Goal: Navigation & Orientation: Find specific page/section

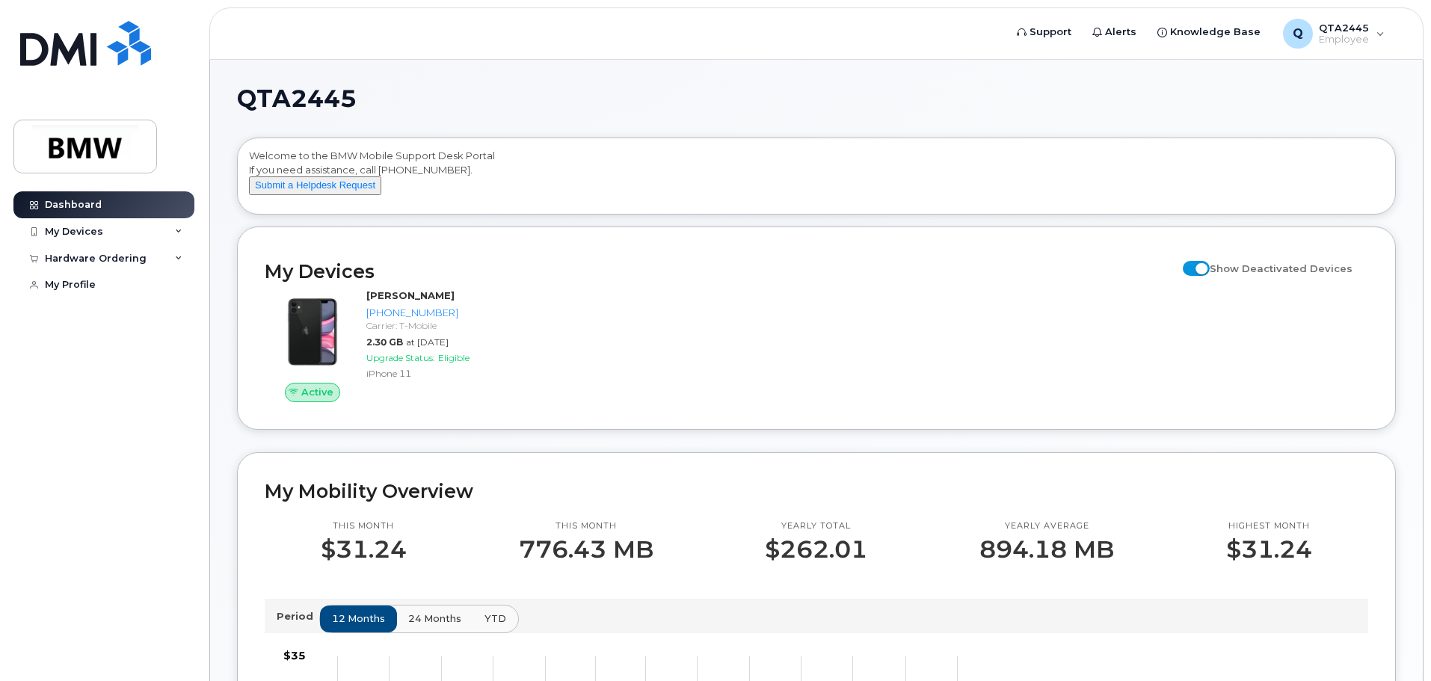
click at [1210, 276] on span at bounding box center [1196, 268] width 27 height 15
click at [1195, 266] on input "Show Deactivated Devices" at bounding box center [1189, 260] width 12 height 12
checkbox input "false"
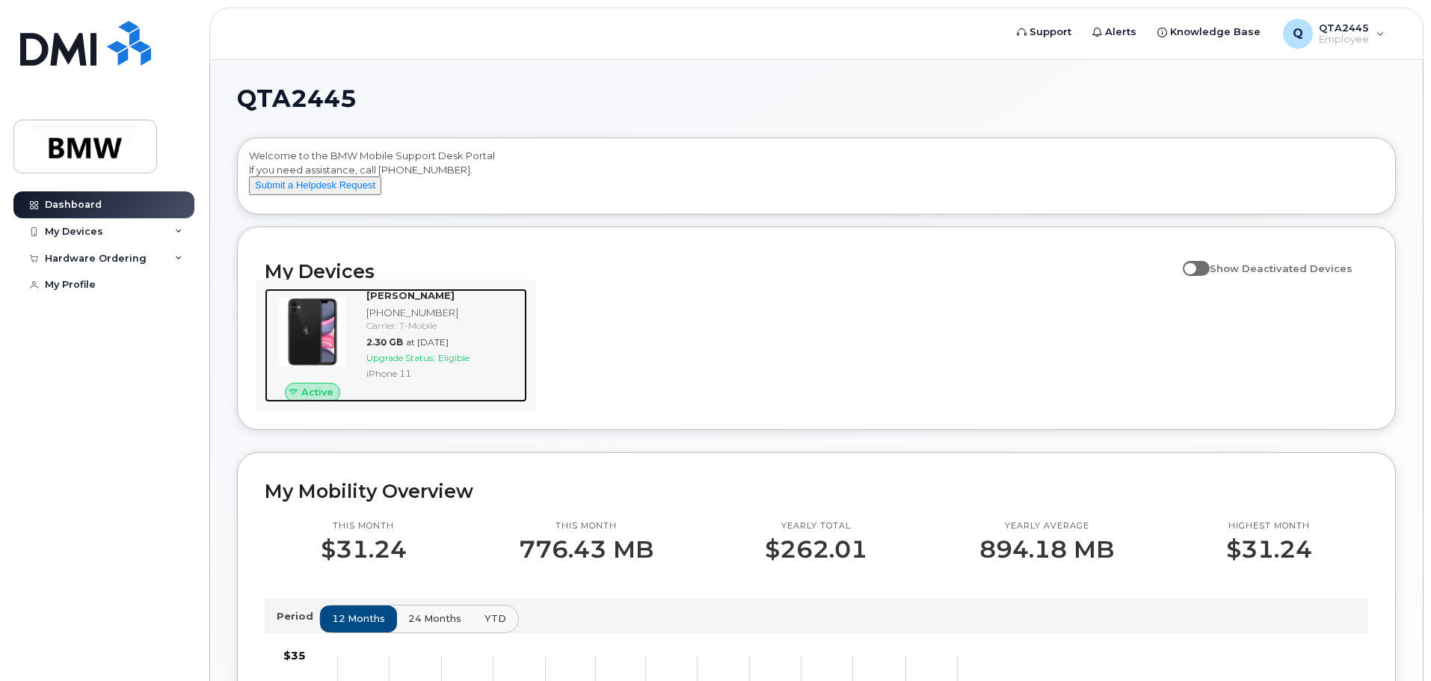
click at [402, 301] on strong "[PERSON_NAME]" at bounding box center [410, 295] width 88 height 12
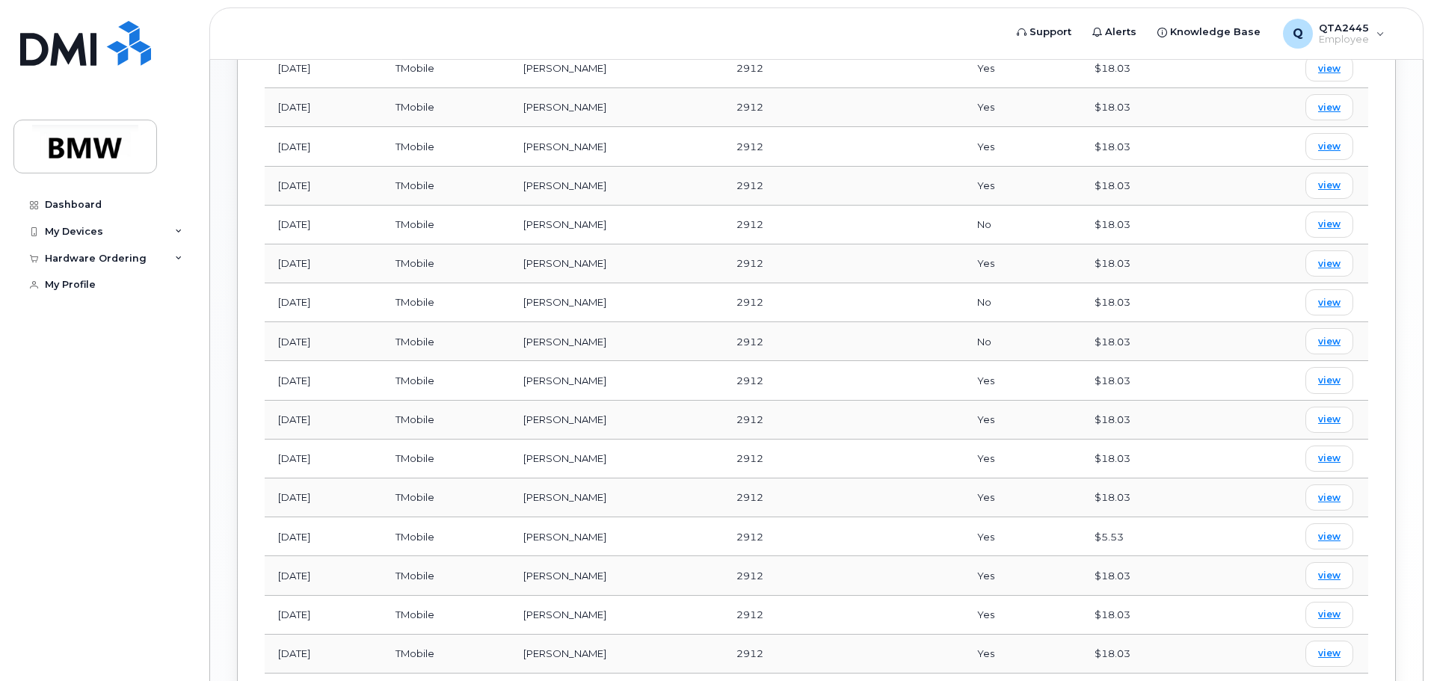
scroll to position [538, 0]
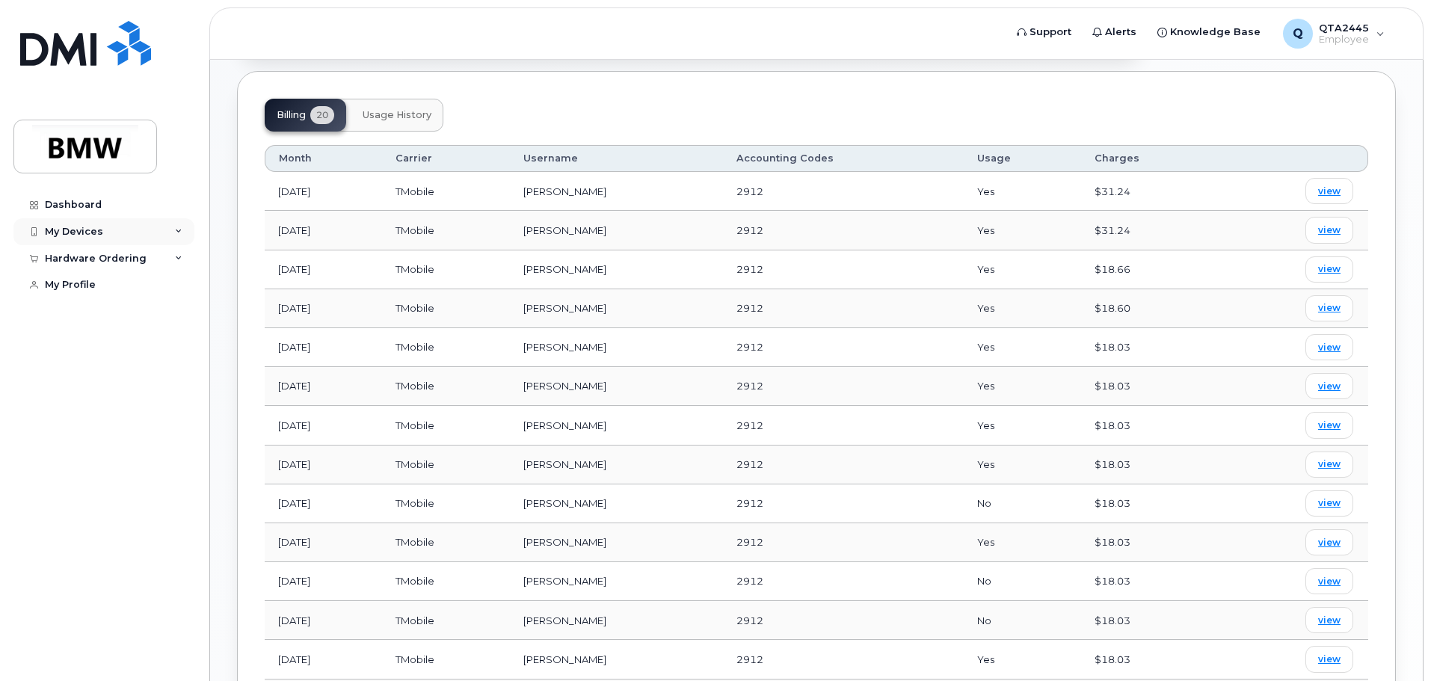
click at [141, 233] on div "My Devices" at bounding box center [103, 231] width 181 height 27
click at [165, 353] on div "Hardware Ordering" at bounding box center [103, 339] width 181 height 27
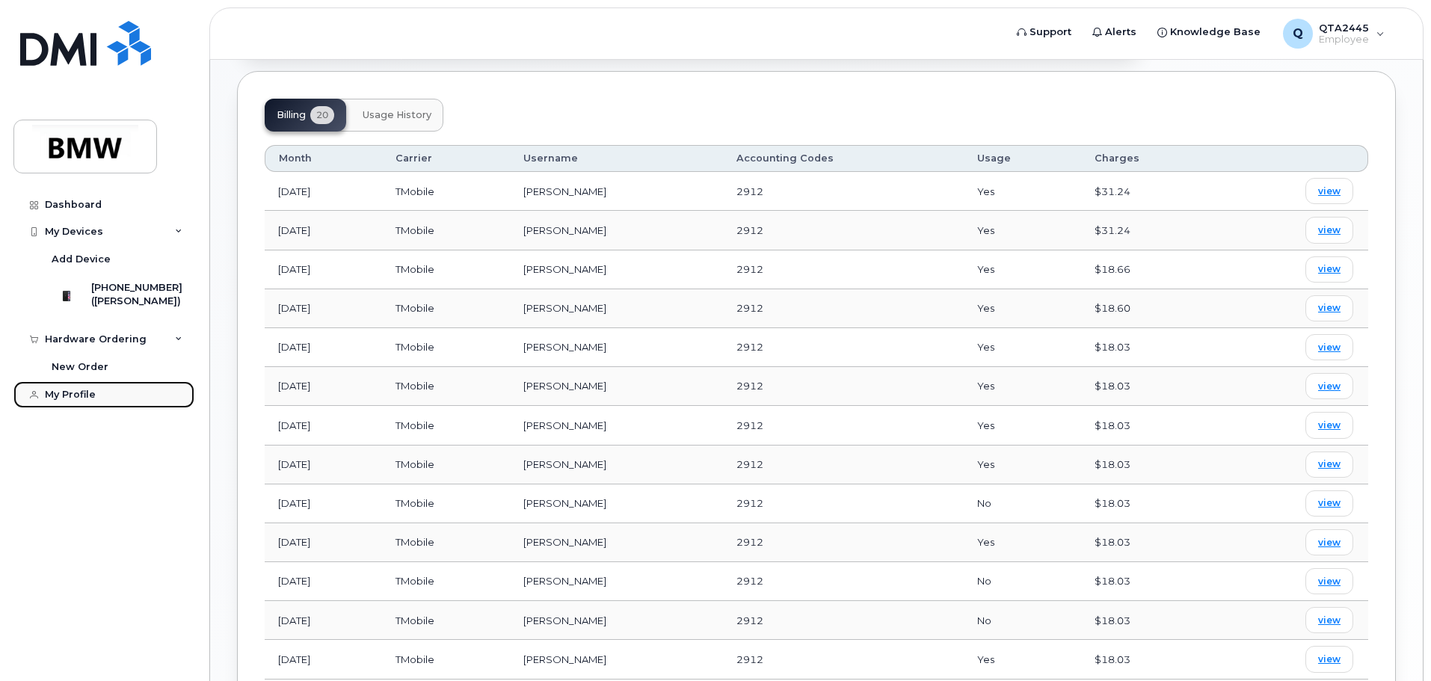
click at [114, 404] on link "My Profile" at bounding box center [103, 394] width 181 height 27
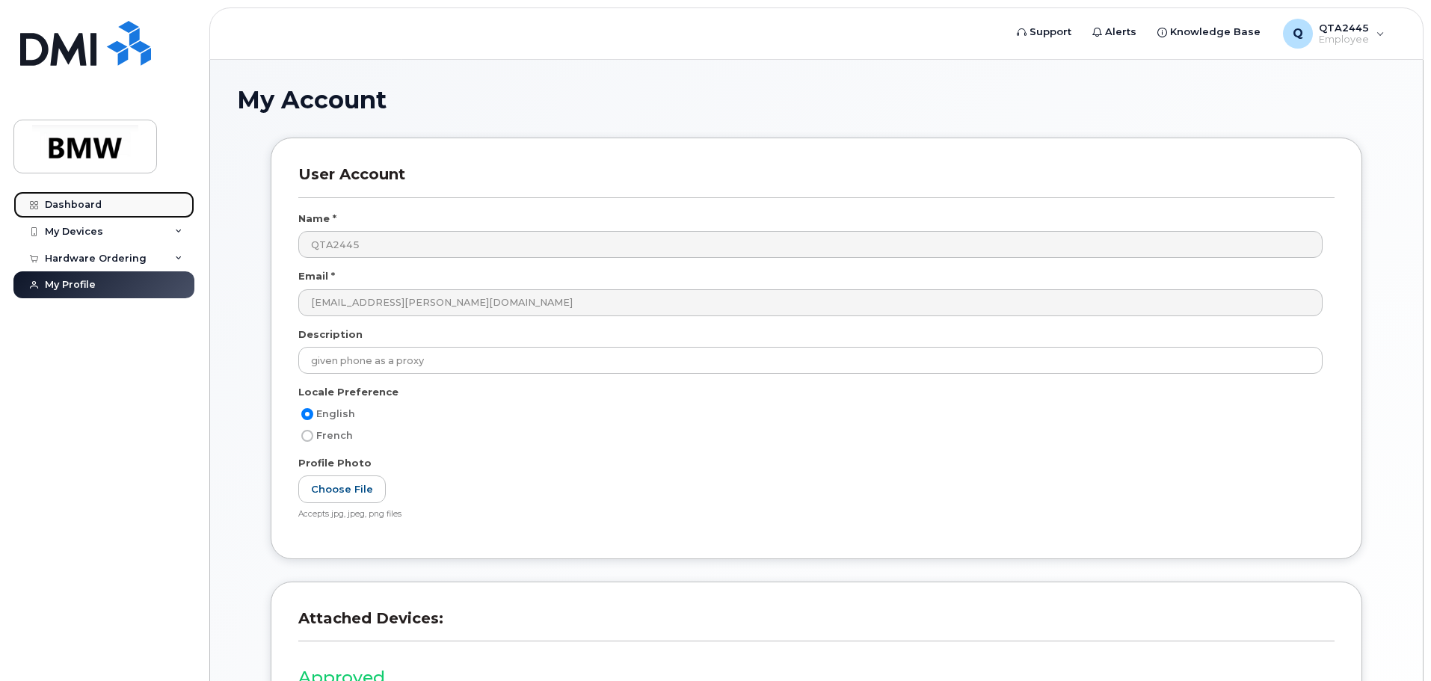
click at [94, 200] on div "Dashboard" at bounding box center [73, 205] width 57 height 12
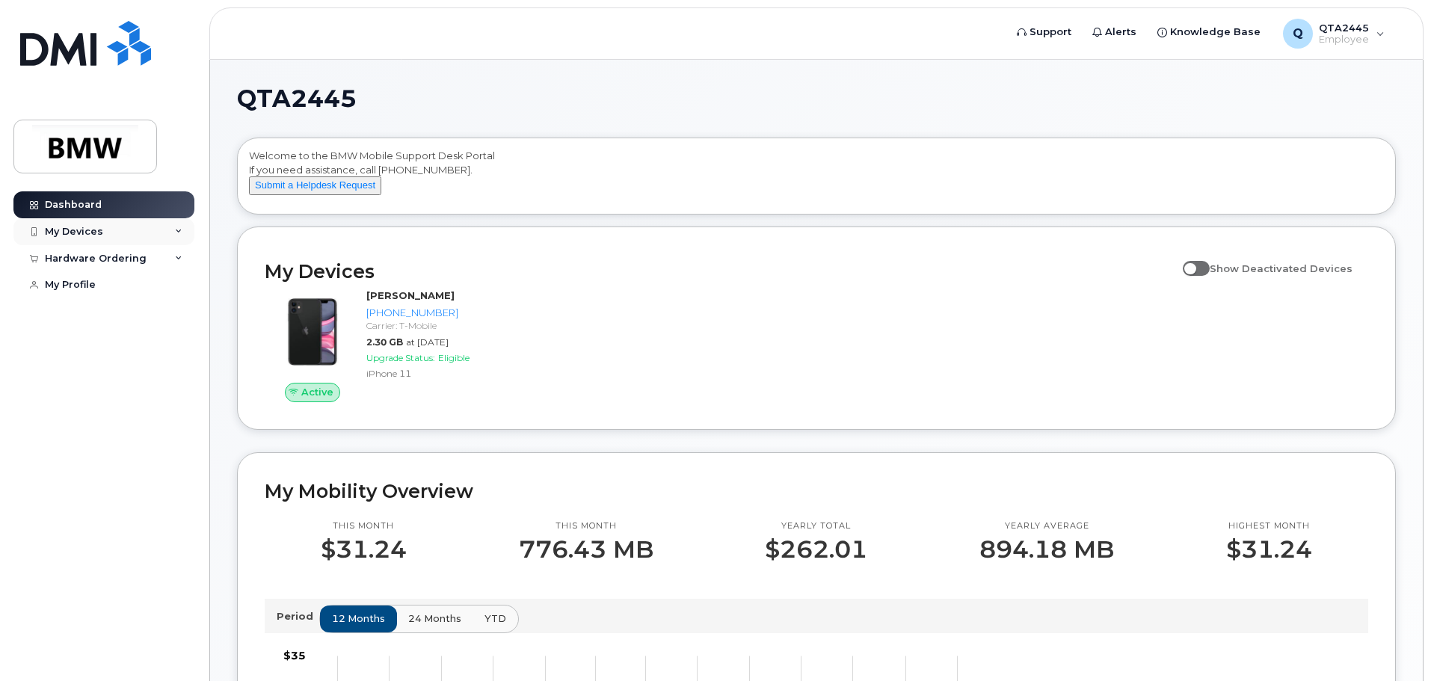
click at [104, 235] on div "My Devices" at bounding box center [103, 231] width 181 height 27
click at [1371, 37] on div "Q QTA2445 Employee" at bounding box center [1333, 34] width 123 height 30
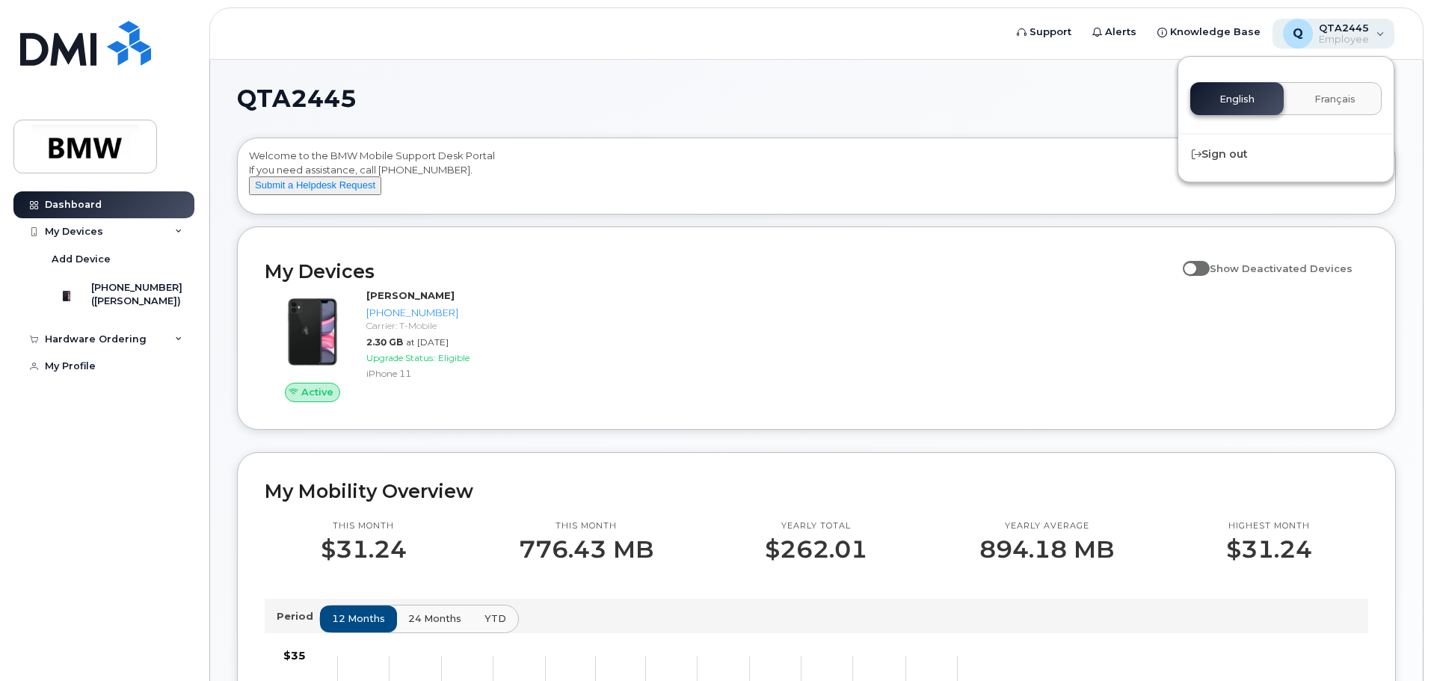
click at [1371, 37] on div "Q QTA2445 Employee" at bounding box center [1333, 34] width 123 height 30
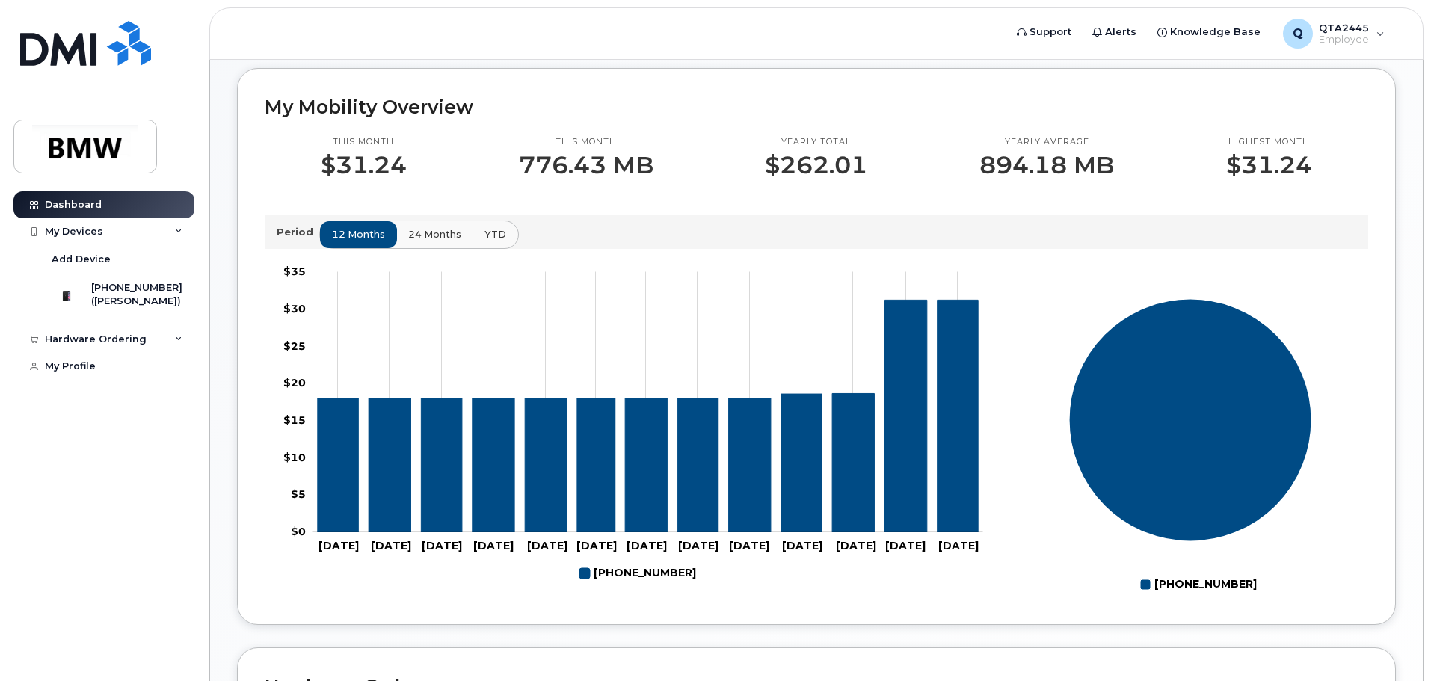
scroll to position [374, 0]
